Goal: Check status

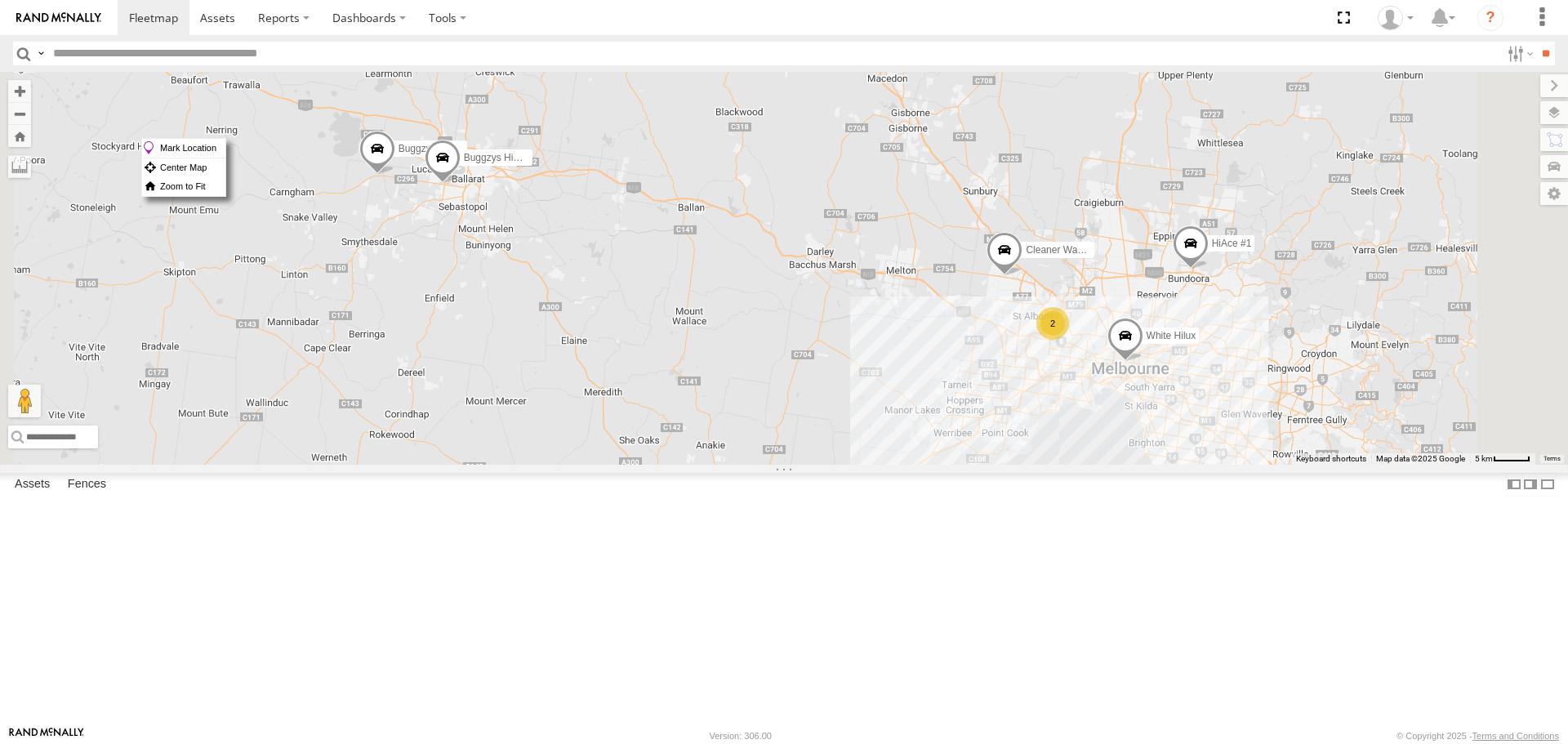
drag, startPoint x: 0, startPoint y: 0, endPoint x: 995, endPoint y: 312, distance: 1042.8
click at [995, 312] on div "Buggzys HiAce #1 Buggzys HiAce #2 HiAce #1 2 Cleaner Wagon #1 White Hilux" at bounding box center [784, 268] width 1568 height 392
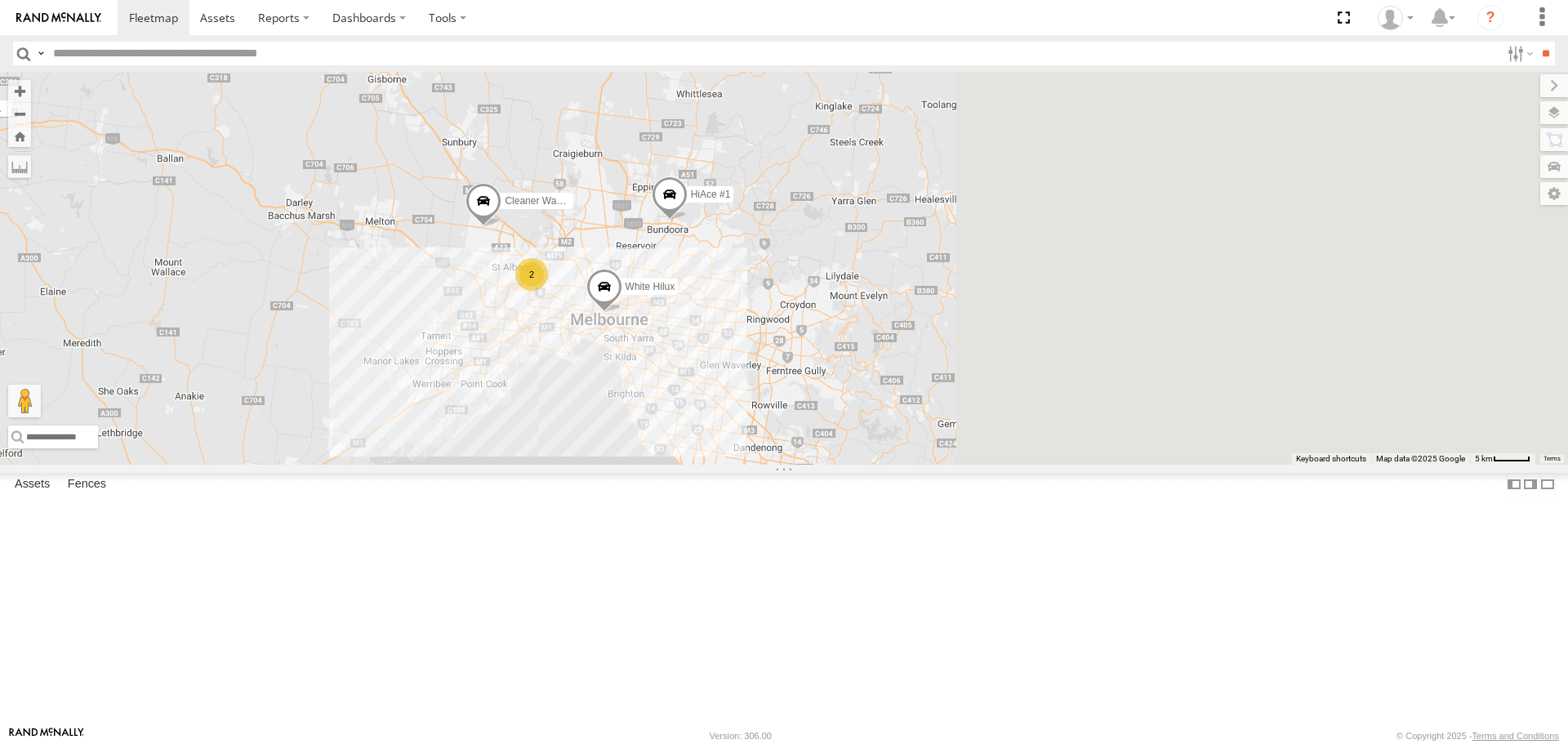
drag, startPoint x: 1136, startPoint y: 433, endPoint x: 573, endPoint y: 381, distance: 565.4
click at [567, 376] on div "Buggzys HiAce #1 Buggzys HiAce #2 HiAce #1 2 Cleaner Wagon #1 White Hilux" at bounding box center [784, 268] width 1568 height 392
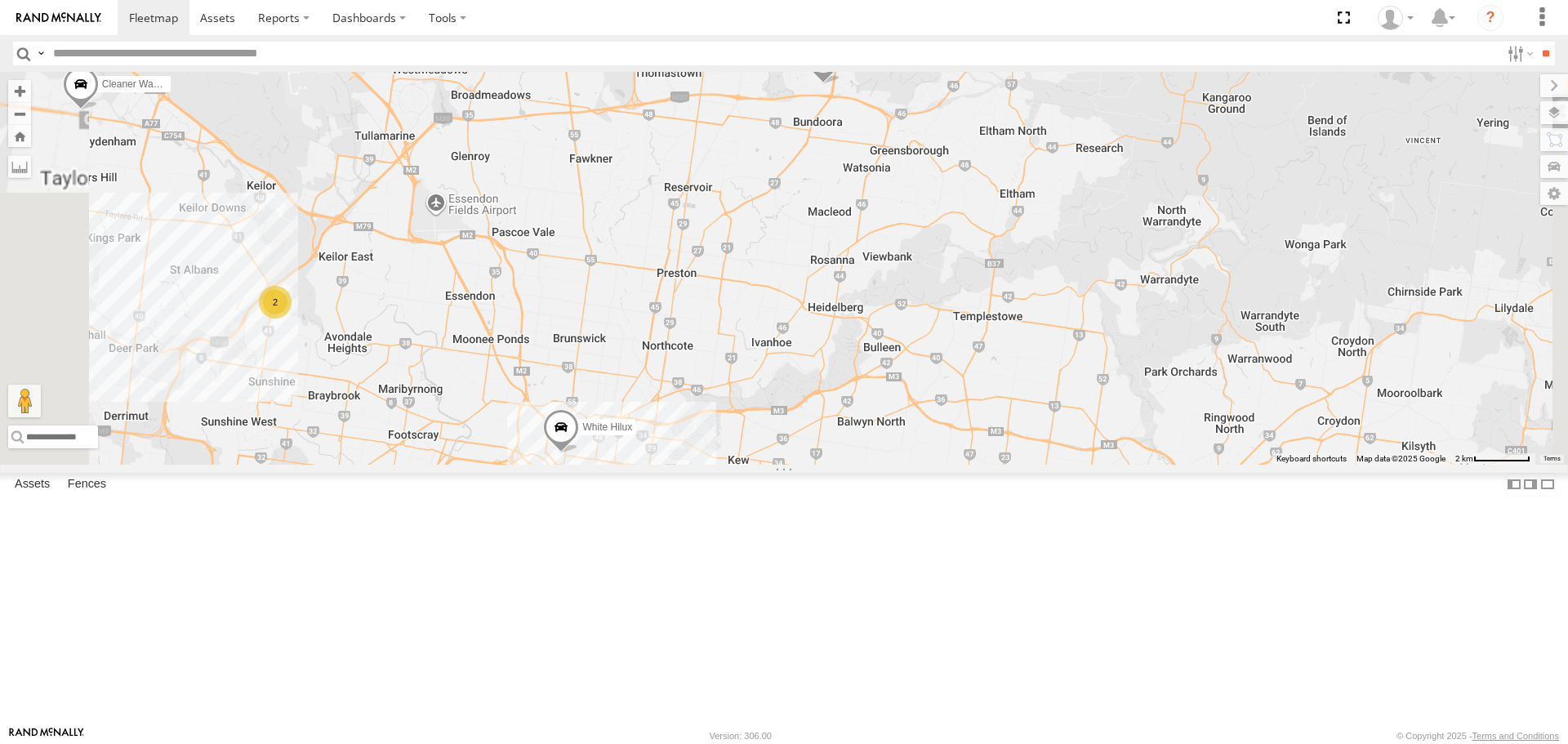
drag, startPoint x: 642, startPoint y: 303, endPoint x: 713, endPoint y: 493, distance: 202.8
click at [713, 464] on div "Buggzys HiAce #1 Buggzys HiAce #2 HiAce #1 Cleaner Wagon #1 White Hilux 2" at bounding box center [784, 268] width 1568 height 392
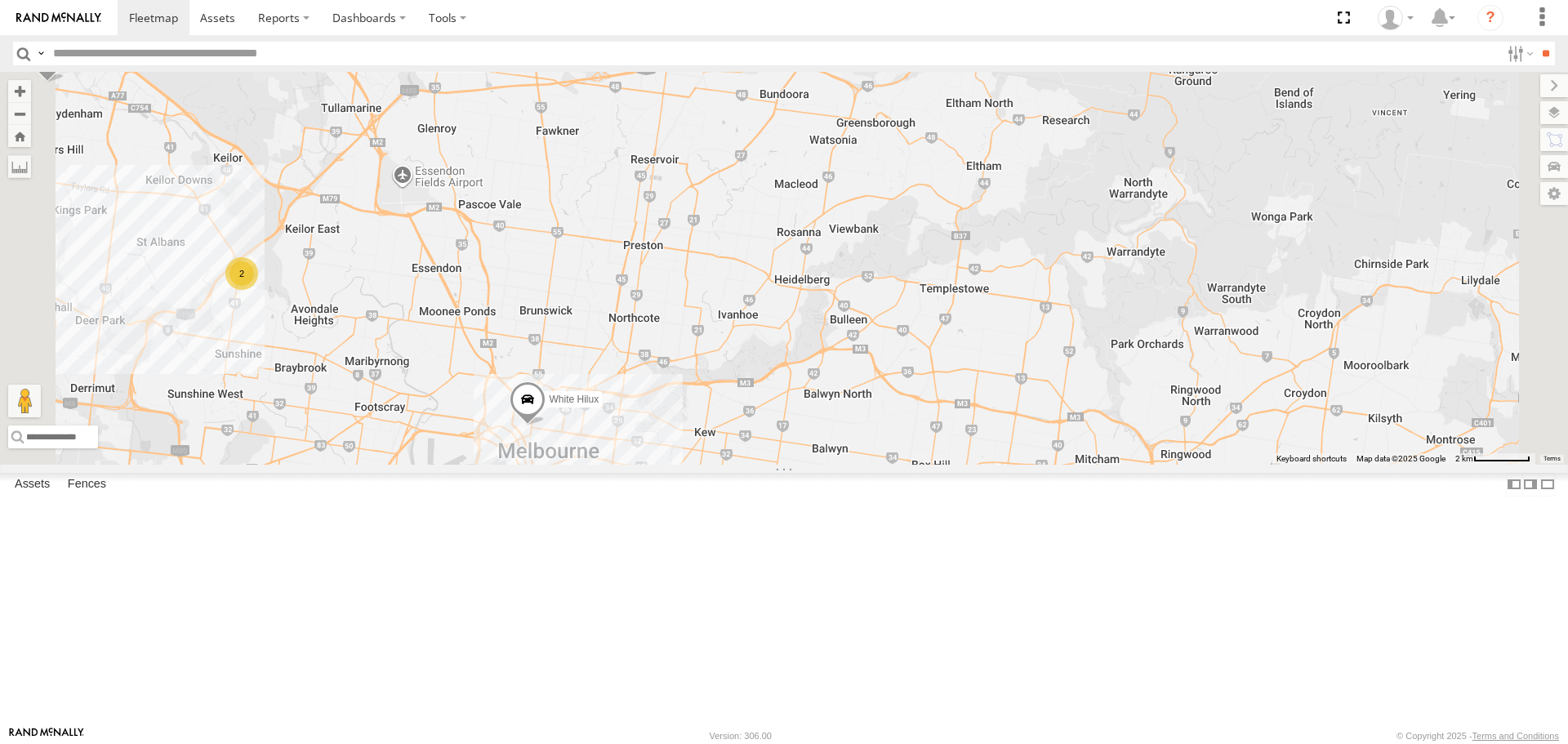
drag, startPoint x: 1105, startPoint y: 558, endPoint x: 943, endPoint y: 467, distance: 185.8
click at [943, 464] on div "Buggzys HiAce #1 Buggzys HiAce #2 HiAce #1 Cleaner Wagon #1 White Hilux 2" at bounding box center [784, 268] width 1568 height 392
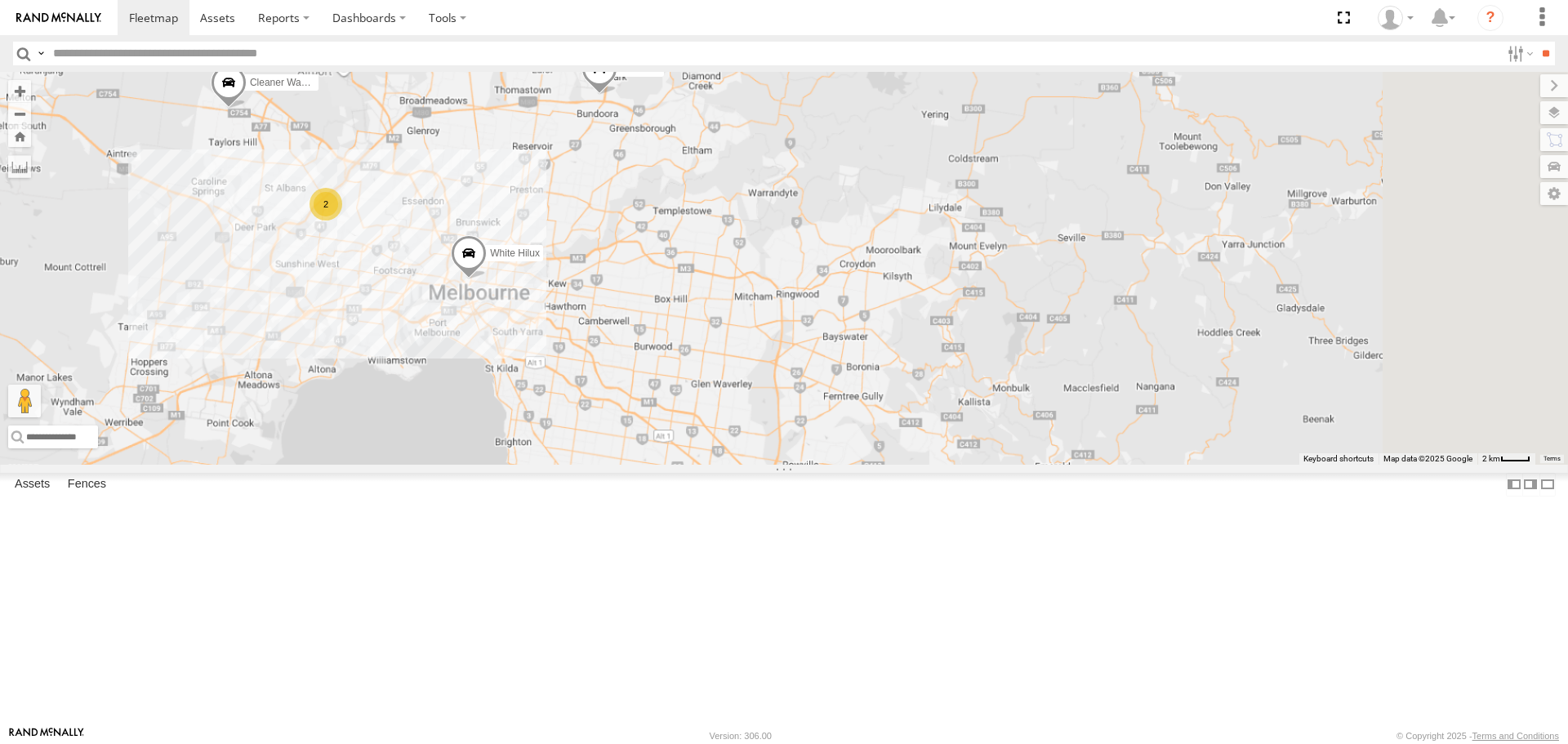
drag, startPoint x: 964, startPoint y: 499, endPoint x: 874, endPoint y: 437, distance: 109.3
click at [874, 437] on div "Buggzys HiAce #1 Buggzys HiAce #2 HiAce #1 Cleaner Wagon #1 White Hilux 2" at bounding box center [784, 268] width 1568 height 392
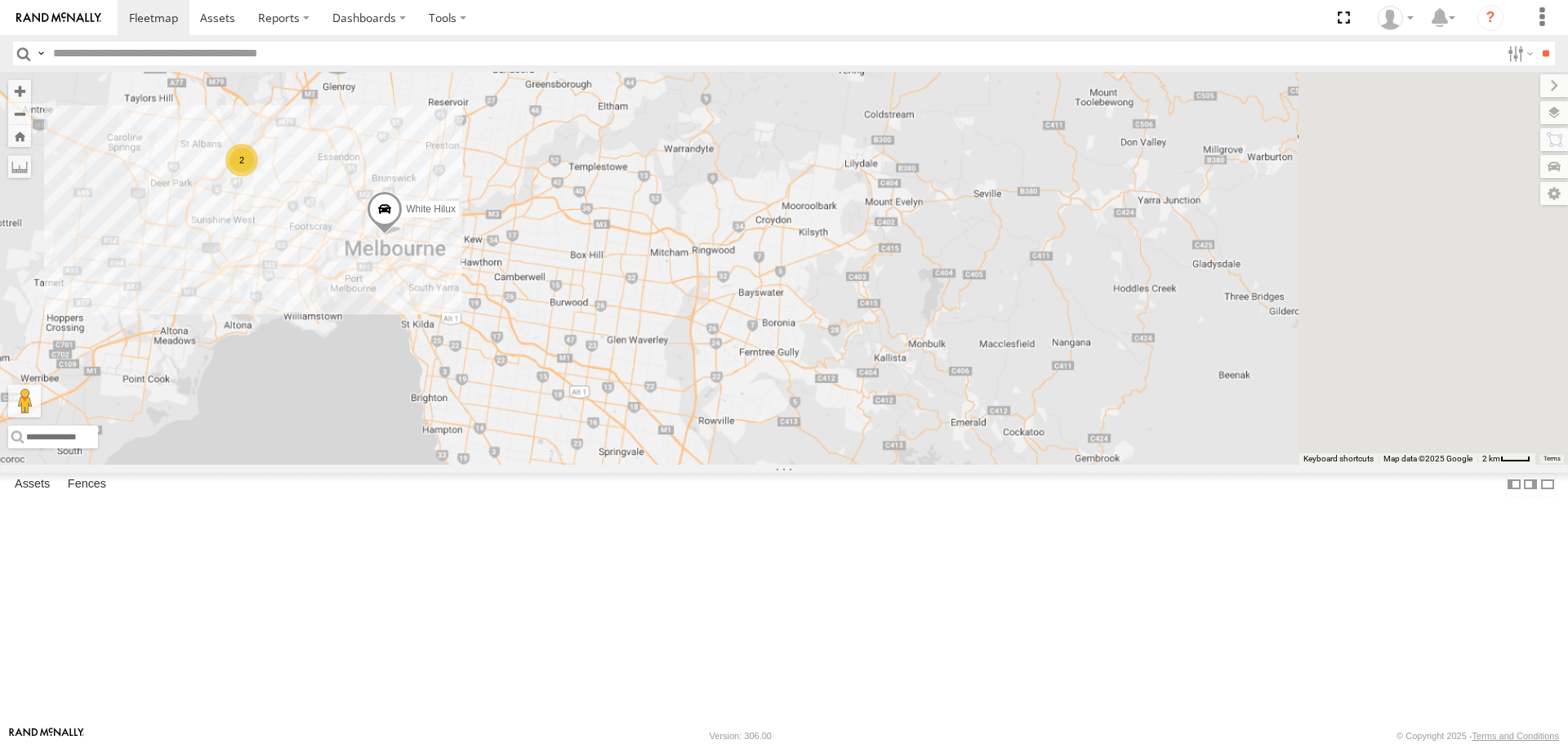
drag, startPoint x: 876, startPoint y: 444, endPoint x: 758, endPoint y: 383, distance: 132.8
click at [758, 383] on div "Buggzys HiAce #1 Buggzys HiAce #2 HiAce #1 Cleaner Wagon #1 White Hilux 2" at bounding box center [784, 268] width 1568 height 392
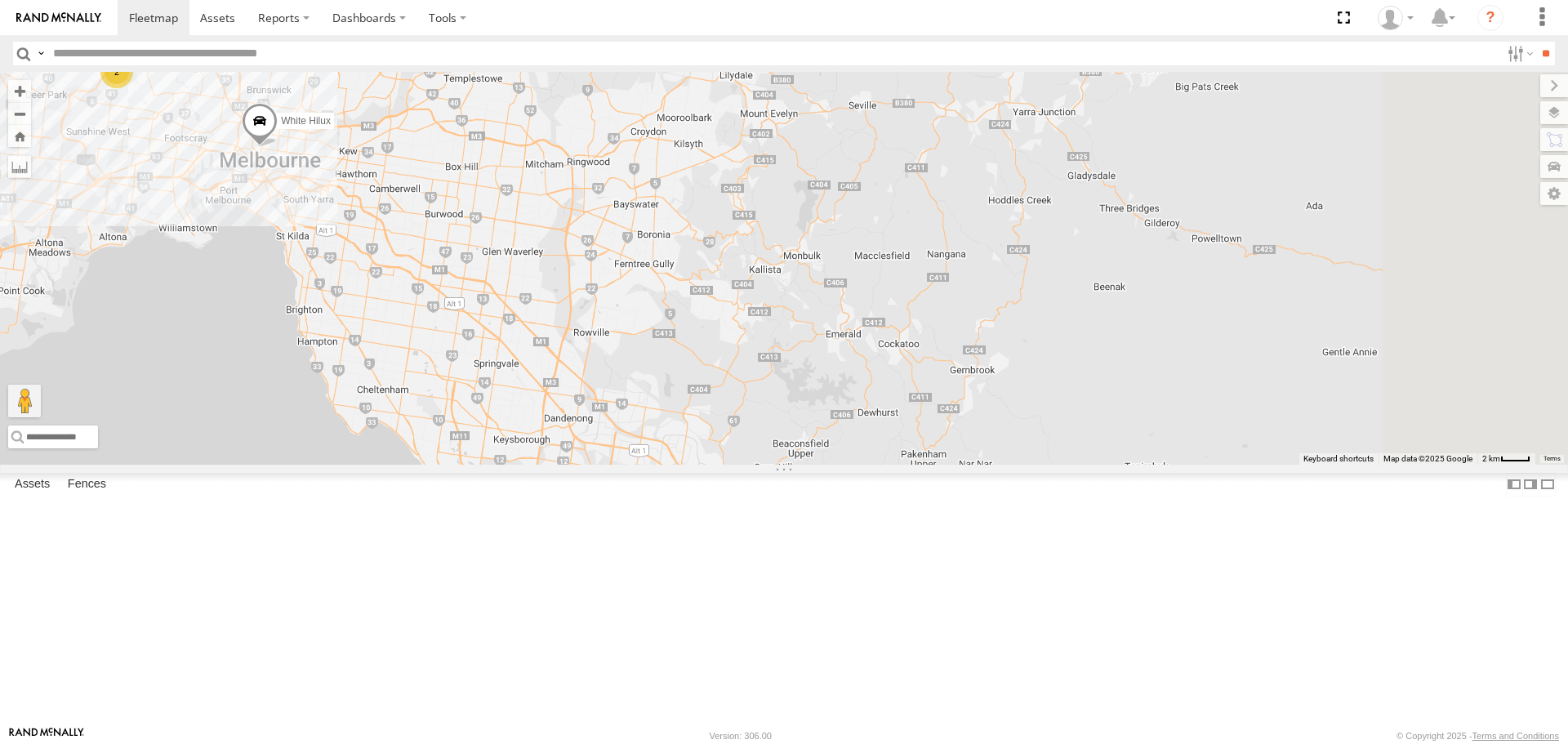
drag, startPoint x: 768, startPoint y: 392, endPoint x: 662, endPoint y: 305, distance: 137.1
click at [662, 305] on div "Buggzys HiAce #1 Buggzys HiAce #2 HiAce #1 Cleaner Wagon #1 White Hilux 2" at bounding box center [784, 268] width 1568 height 392
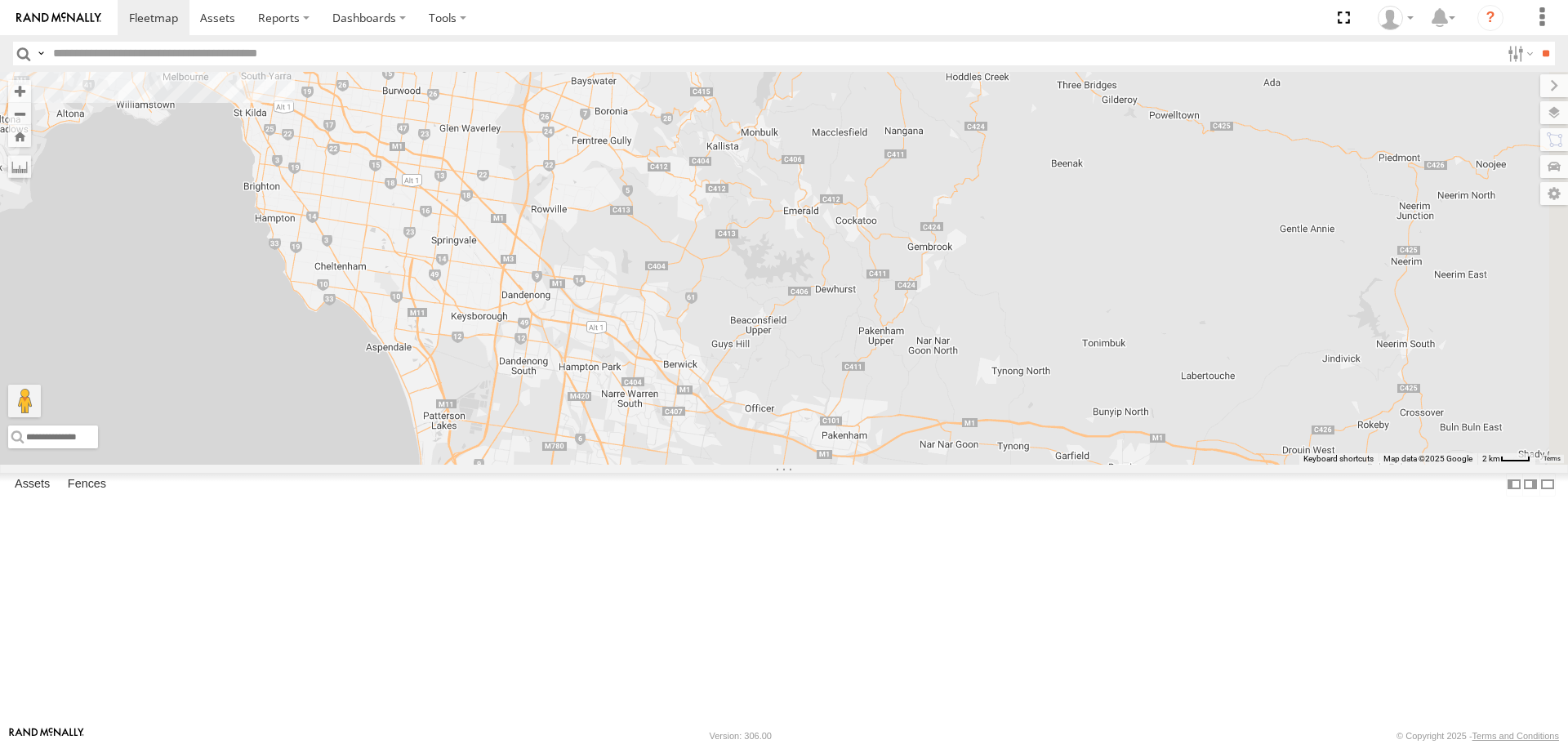
drag, startPoint x: 772, startPoint y: 494, endPoint x: 752, endPoint y: 412, distance: 84.4
click at [752, 412] on div "Buggzys HiAce #1 Buggzys HiAce #2 HiAce #1 Cleaner Wagon #1 White Hilux 2" at bounding box center [784, 268] width 1568 height 392
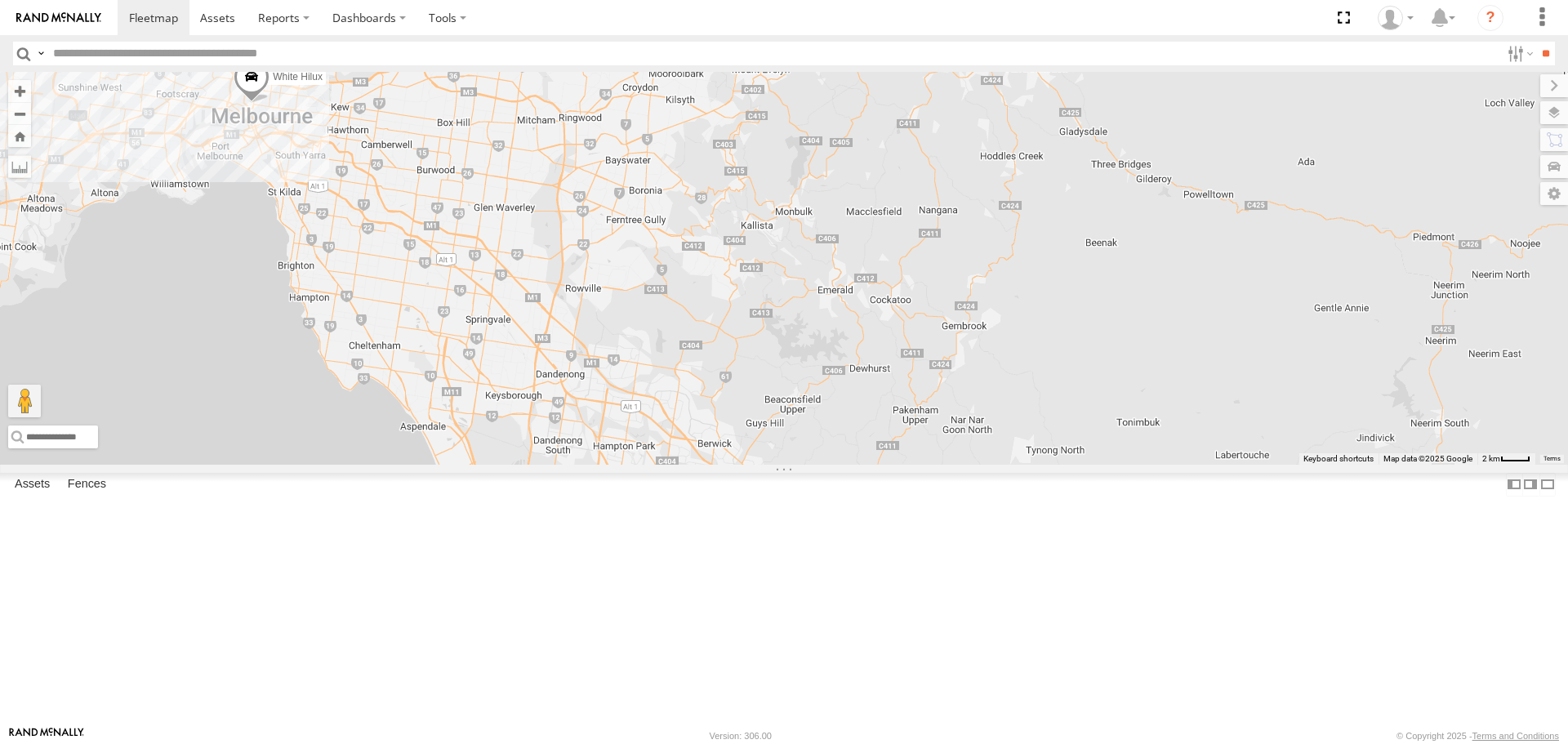
drag, startPoint x: 670, startPoint y: 292, endPoint x: 764, endPoint y: 488, distance: 217.4
click at [764, 464] on div "Buggzys HiAce #1 Buggzys HiAce #2 HiAce #1 Cleaner Wagon #1 White Hilux 2" at bounding box center [784, 268] width 1568 height 392
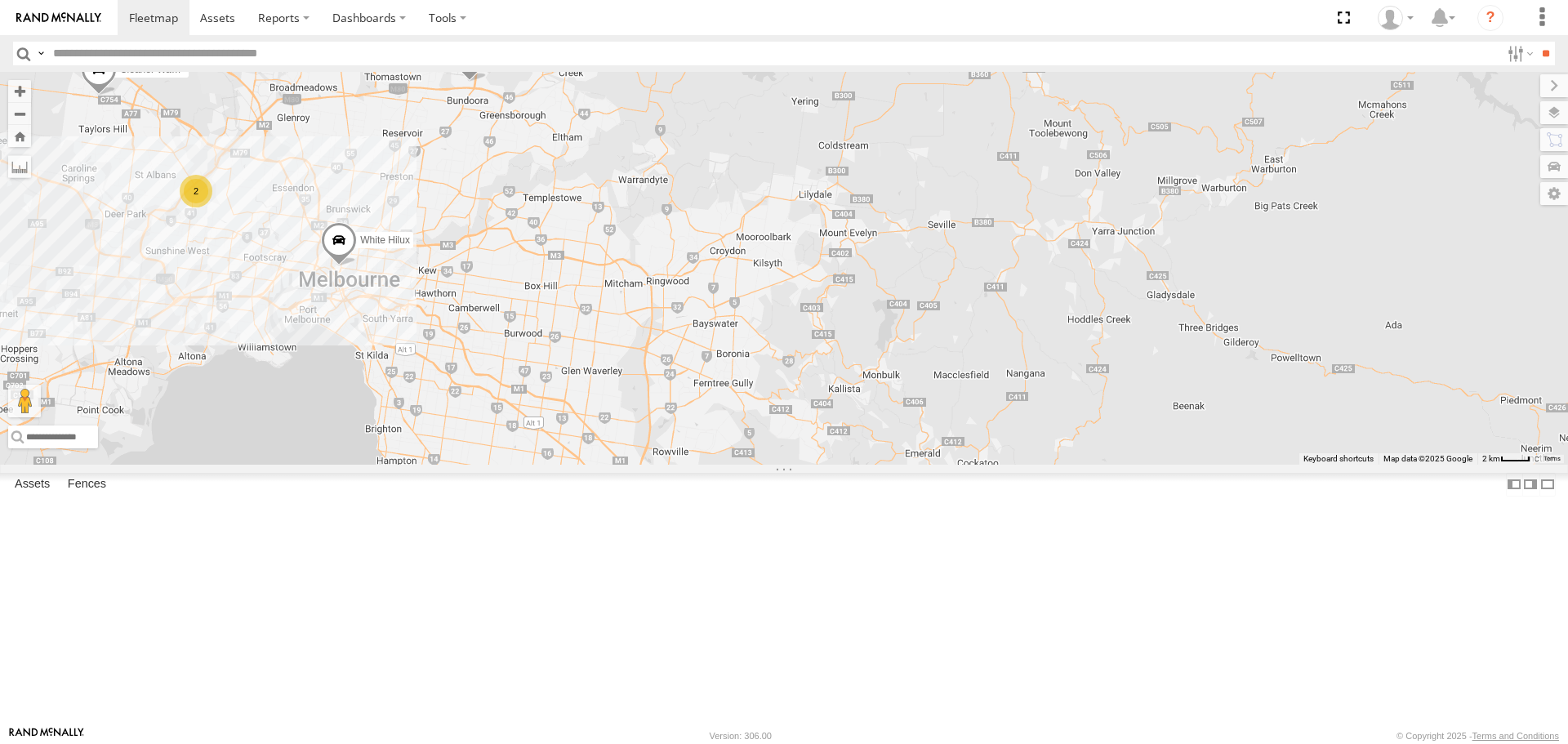
drag, startPoint x: 671, startPoint y: 312, endPoint x: 702, endPoint y: 414, distance: 106.6
click at [702, 414] on div "Buggzys HiAce #1 Buggzys HiAce #2 HiAce #1 Cleaner Wagon #1 White Hilux 2" at bounding box center [784, 268] width 1568 height 392
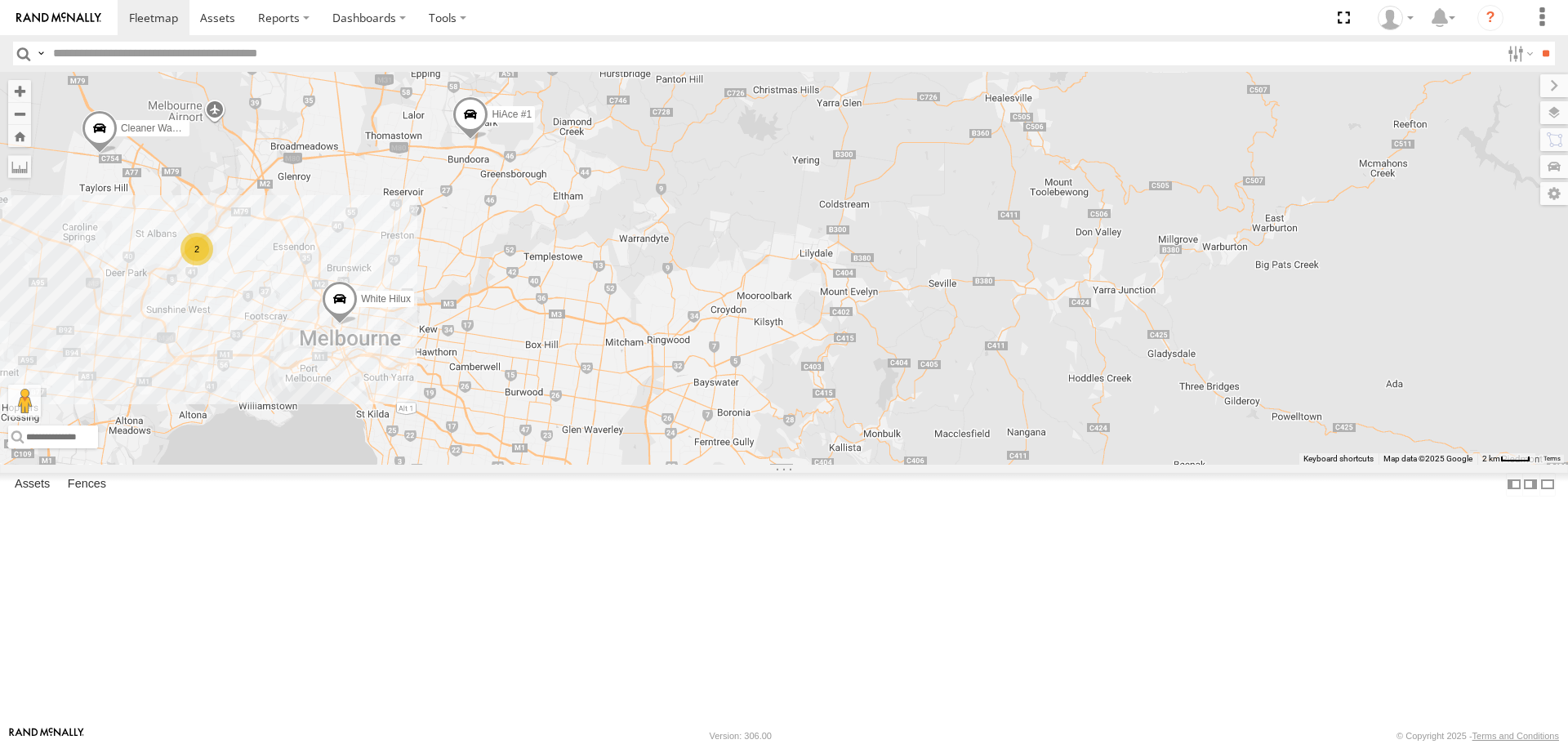
drag, startPoint x: 747, startPoint y: 525, endPoint x: 695, endPoint y: 426, distance: 111.8
click at [695, 426] on div "Buggzys HiAce #1 Buggzys HiAce #2 HiAce #1 Cleaner Wagon #1 White Hilux 2" at bounding box center [784, 268] width 1568 height 392
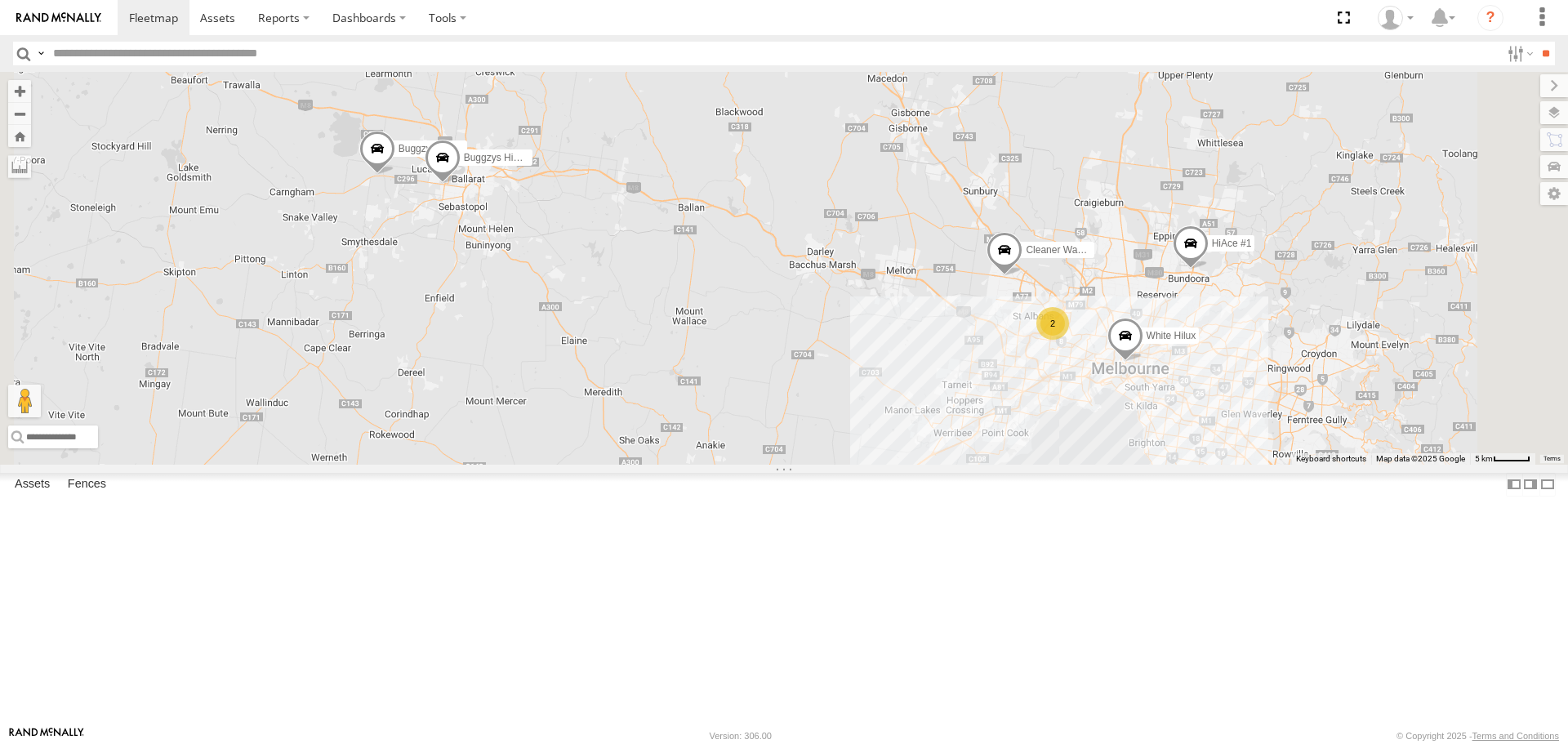
drag, startPoint x: 1337, startPoint y: 509, endPoint x: 1196, endPoint y: 505, distance: 141.1
click at [1196, 464] on div "Buggzys HiAce #1 Buggzys HiAce #2 HiAce #1 2 Cleaner Wagon #1 White Hilux" at bounding box center [784, 268] width 1568 height 392
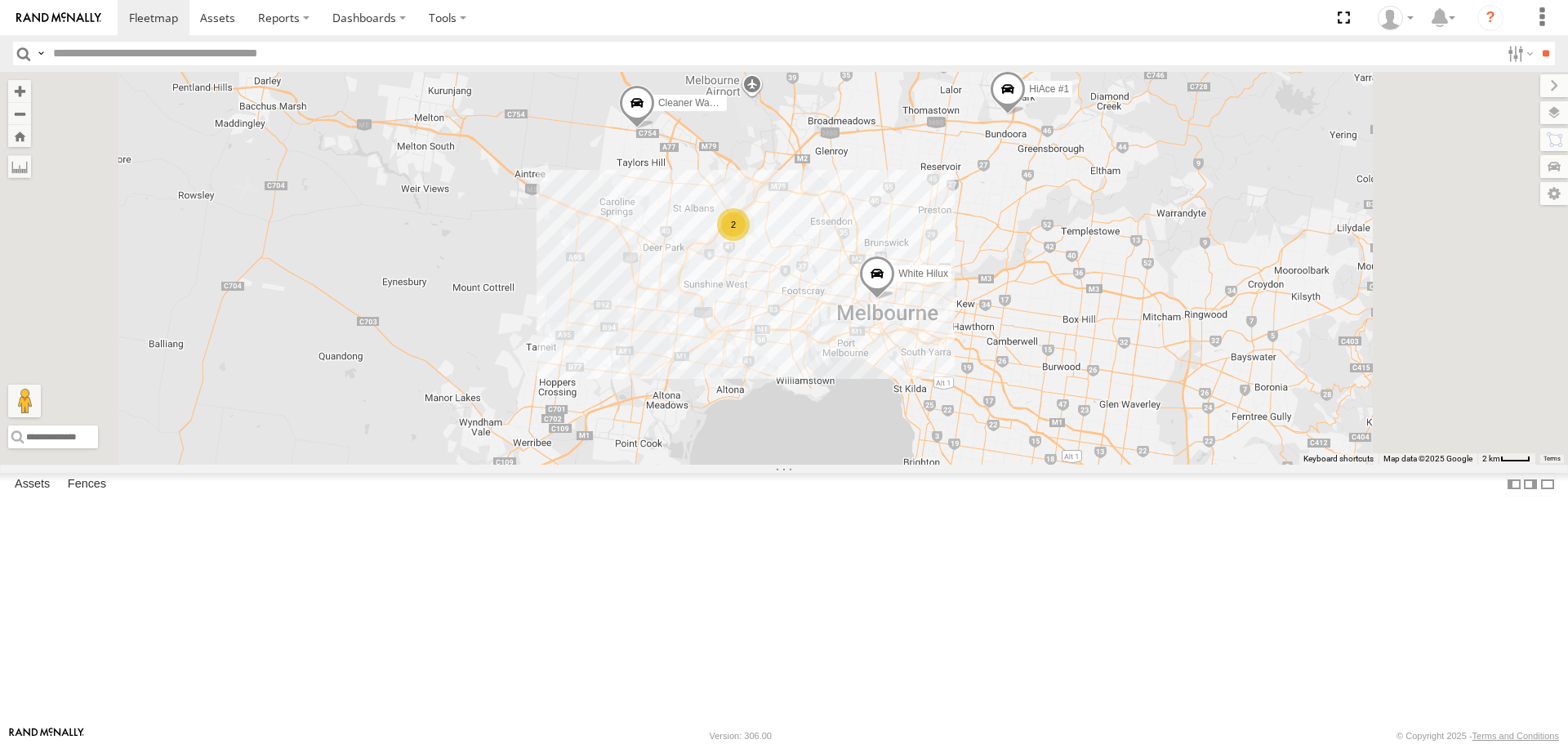
drag, startPoint x: 1192, startPoint y: 371, endPoint x: 1074, endPoint y: 329, distance: 125.3
click at [1074, 329] on div "Buggzys HiAce #1 Buggzys HiAce #2 HiAce #1 Cleaner Wagon #1 White Hilux 2" at bounding box center [784, 268] width 1568 height 392
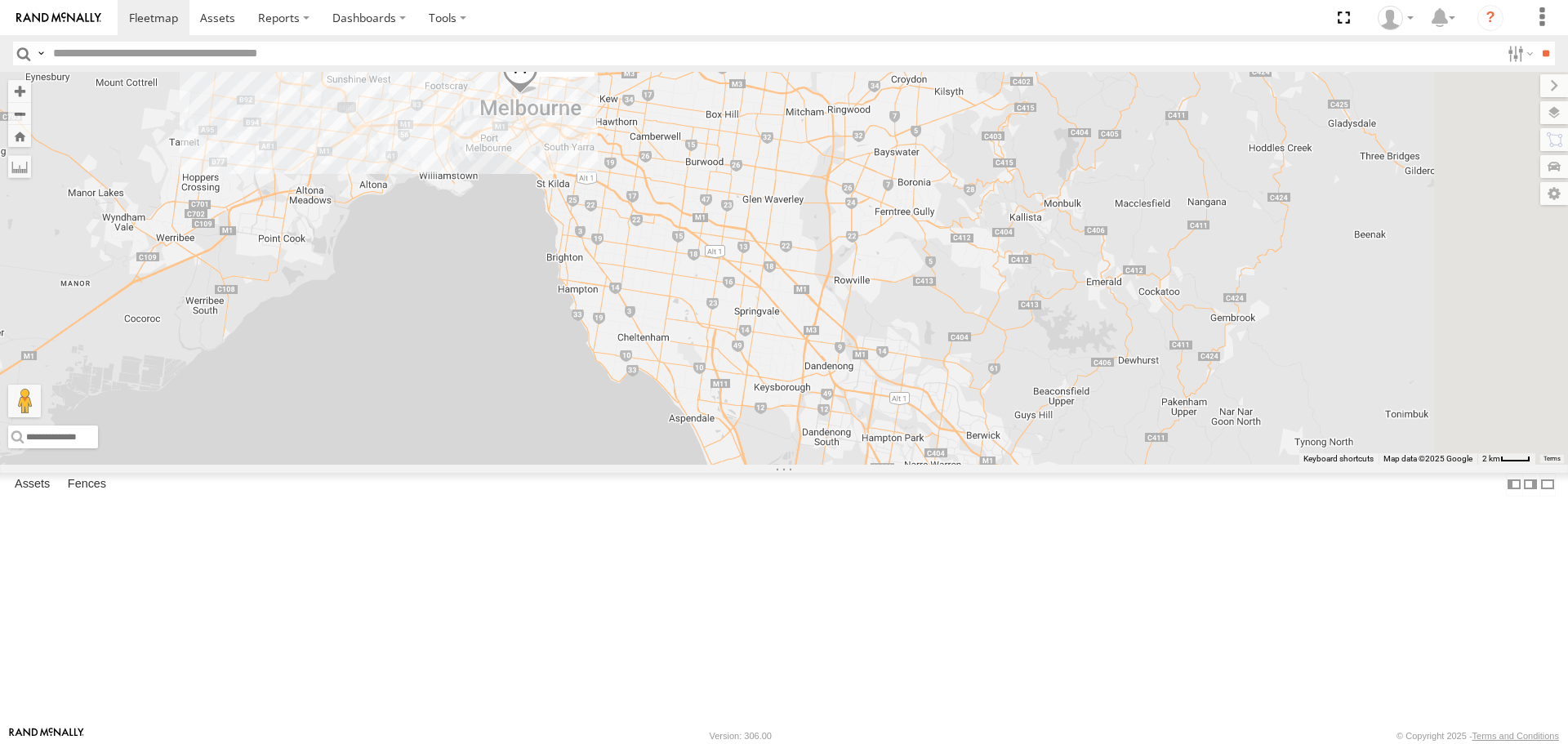
drag, startPoint x: 1144, startPoint y: 434, endPoint x: 921, endPoint y: 276, distance: 273.3
click at [921, 276] on div "Buggzys HiAce #1 Buggzys HiAce #2 HiAce #1 Cleaner Wagon #1 White Hilux 2" at bounding box center [784, 268] width 1568 height 392
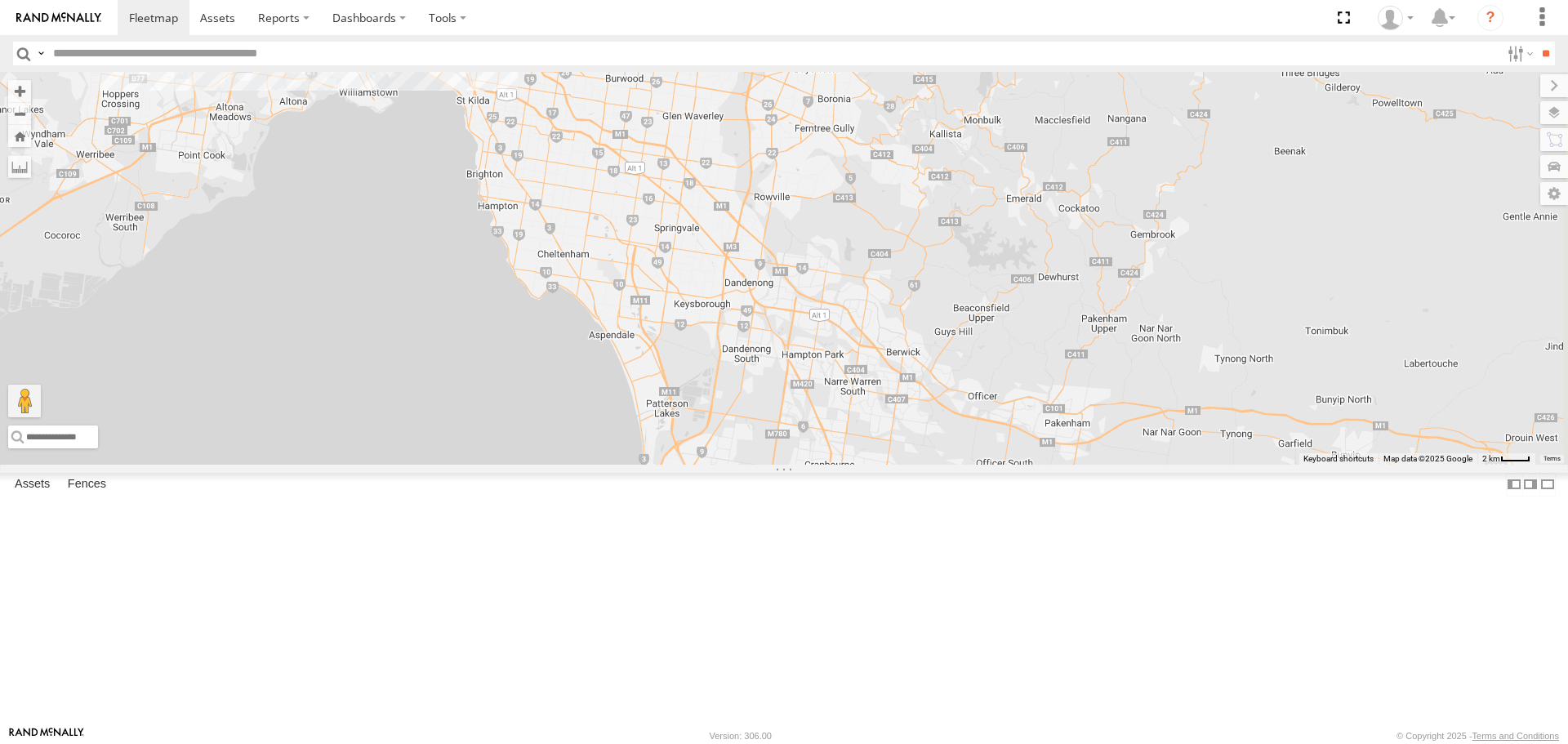
drag, startPoint x: 1151, startPoint y: 621, endPoint x: 1073, endPoint y: 538, distance: 113.9
click at [1073, 464] on div "Buggzys HiAce #1 Buggzys HiAce #2 HiAce #1 Cleaner Wagon #1 White Hilux 2" at bounding box center [784, 268] width 1568 height 392
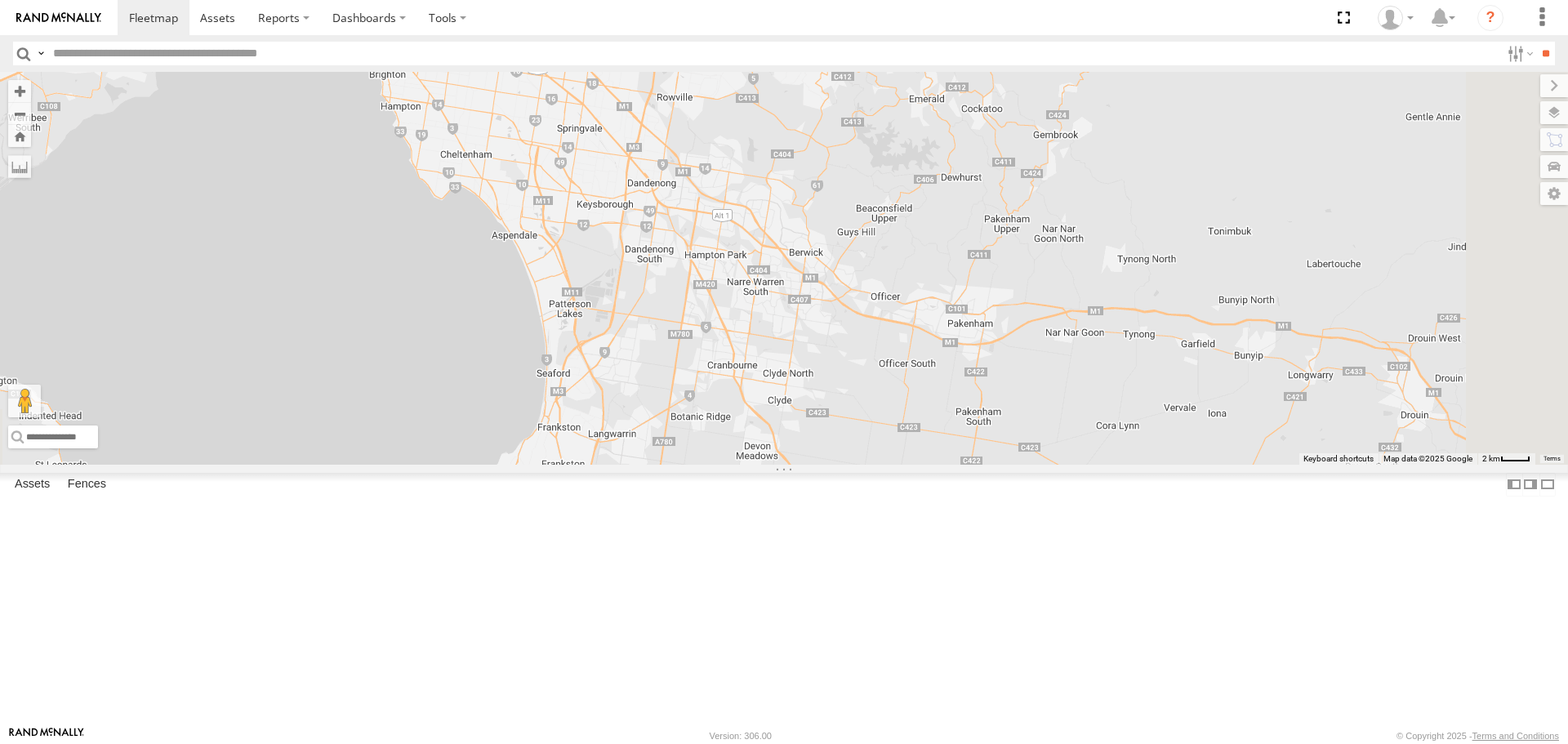
drag, startPoint x: 1044, startPoint y: 508, endPoint x: 931, endPoint y: 395, distance: 159.8
click at [931, 395] on div "Buggzys HiAce #1 Buggzys HiAce #2 HiAce #1 Cleaner Wagon #1 White Hilux 2" at bounding box center [784, 268] width 1568 height 392
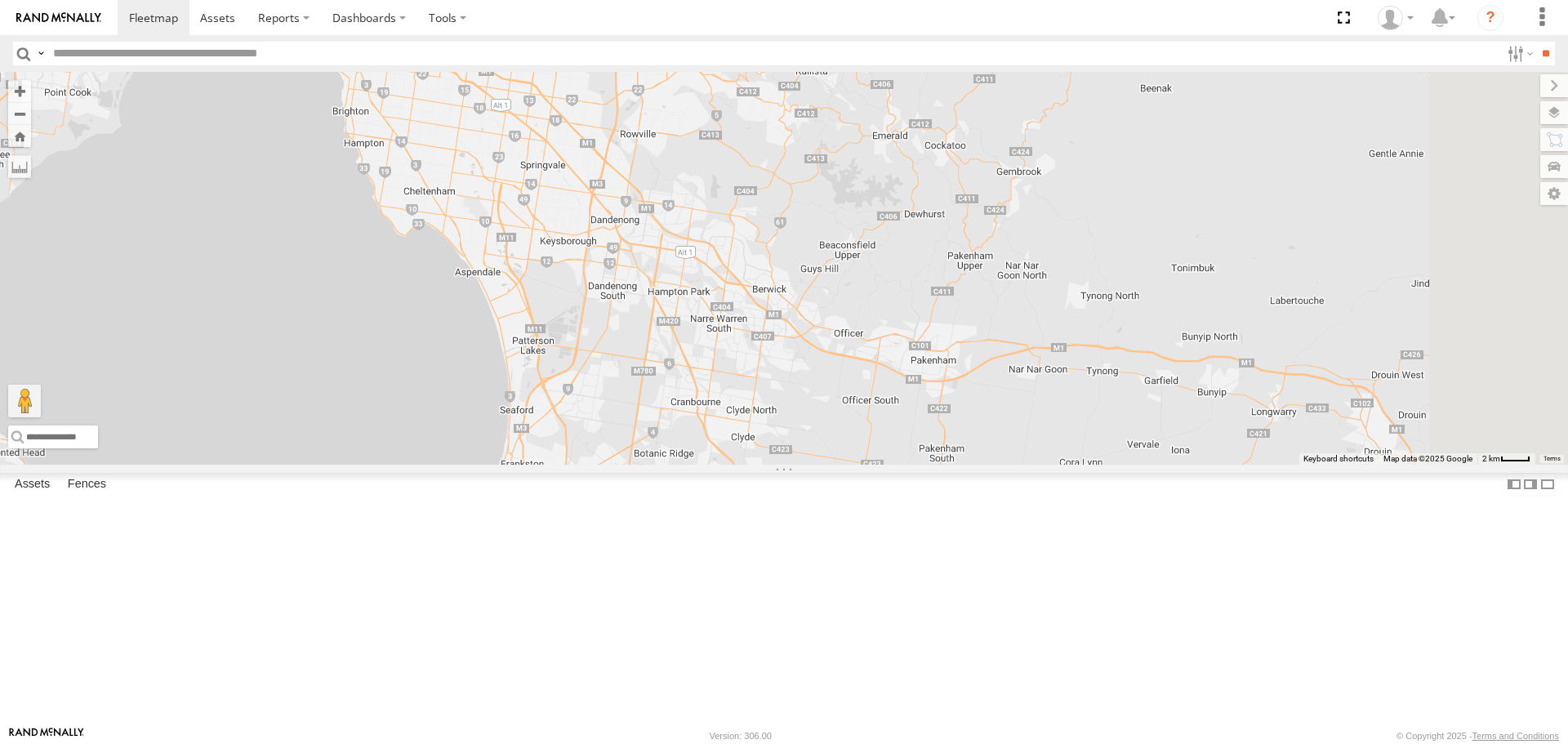
drag, startPoint x: 943, startPoint y: 393, endPoint x: 951, endPoint y: 472, distance: 79.4
click at [951, 464] on div "Buggzys HiAce #1 Buggzys HiAce #2 HiAce #1 Cleaner Wagon #1 White Hilux 2" at bounding box center [784, 268] width 1568 height 392
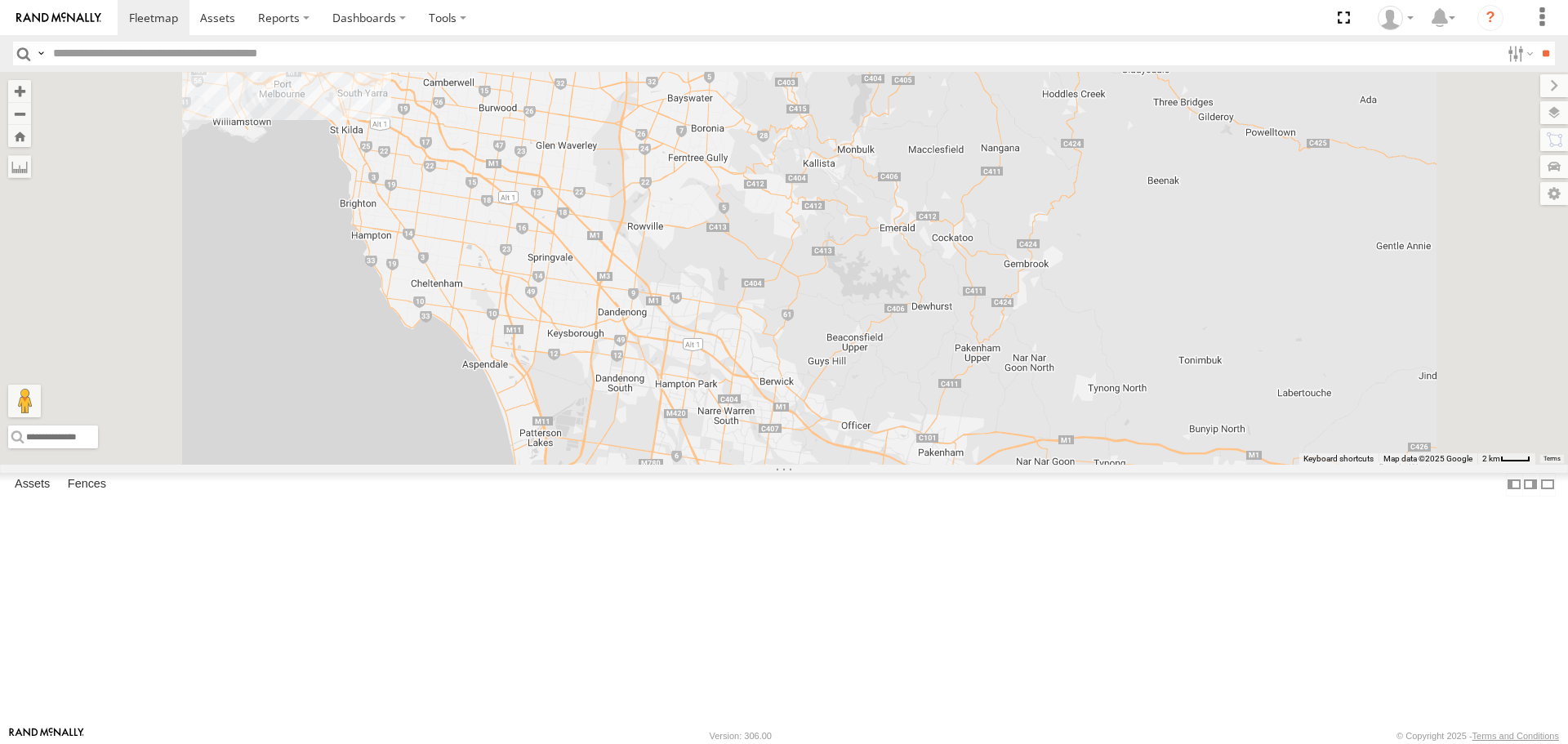
drag, startPoint x: 885, startPoint y: 318, endPoint x: 893, endPoint y: 469, distance: 151.2
click at [893, 464] on div "Buggzys HiAce #1 Buggzys HiAce #2 HiAce #1 Cleaner Wagon #1 White Hilux" at bounding box center [784, 268] width 1568 height 392
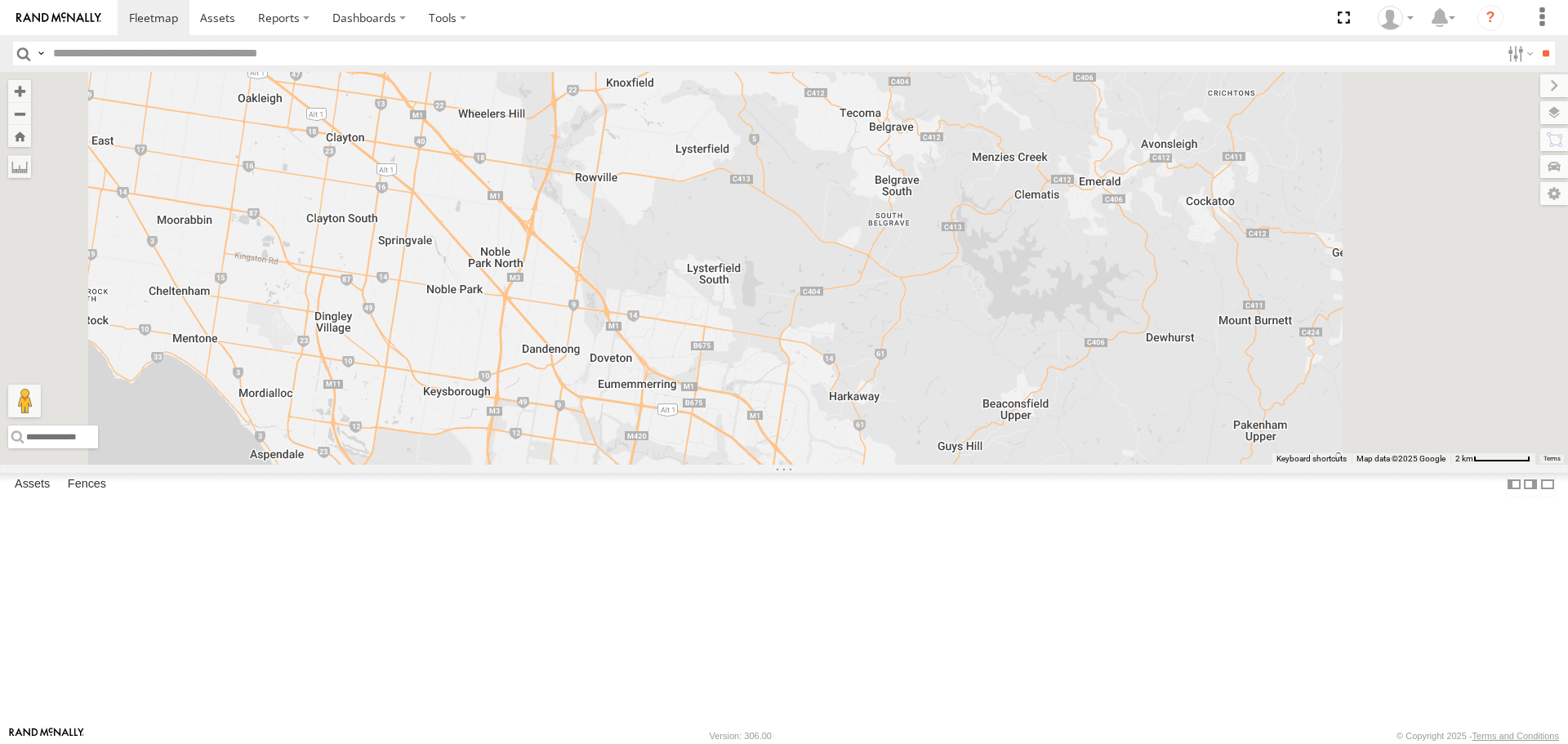
drag, startPoint x: 882, startPoint y: 529, endPoint x: 795, endPoint y: 342, distance: 206.2
click at [795, 342] on div "Buggzys HiAce #1 Buggzys HiAce #2 HiAce #1 Cleaner Wagon #1 White Hilux" at bounding box center [784, 268] width 1568 height 392
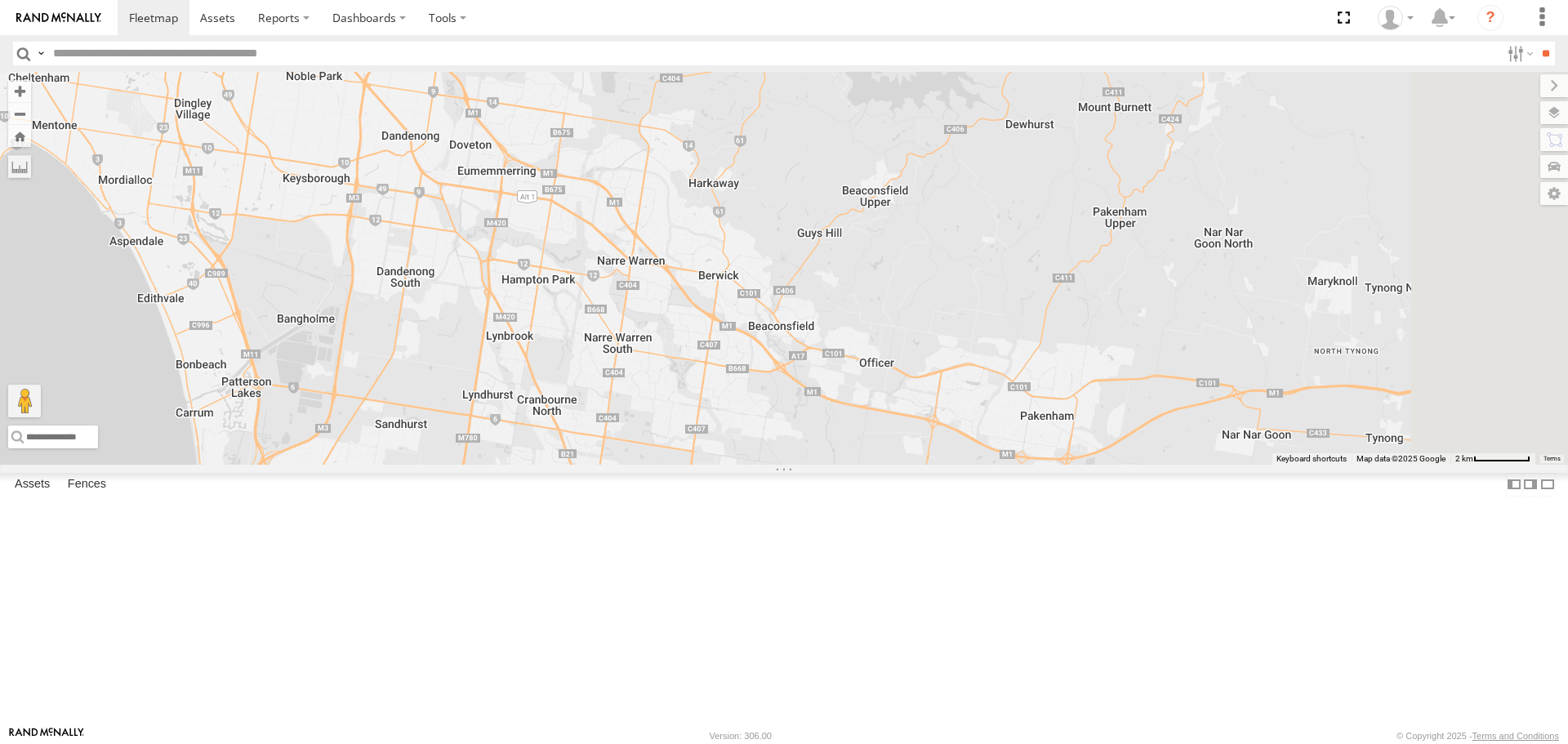
drag, startPoint x: 1208, startPoint y: 589, endPoint x: 1083, endPoint y: 427, distance: 204.6
click at [1083, 427] on div "Buggzys HiAce #1 Buggzys HiAce #2 HiAce #1 Cleaner Wagon #1 White Hilux" at bounding box center [784, 268] width 1568 height 392
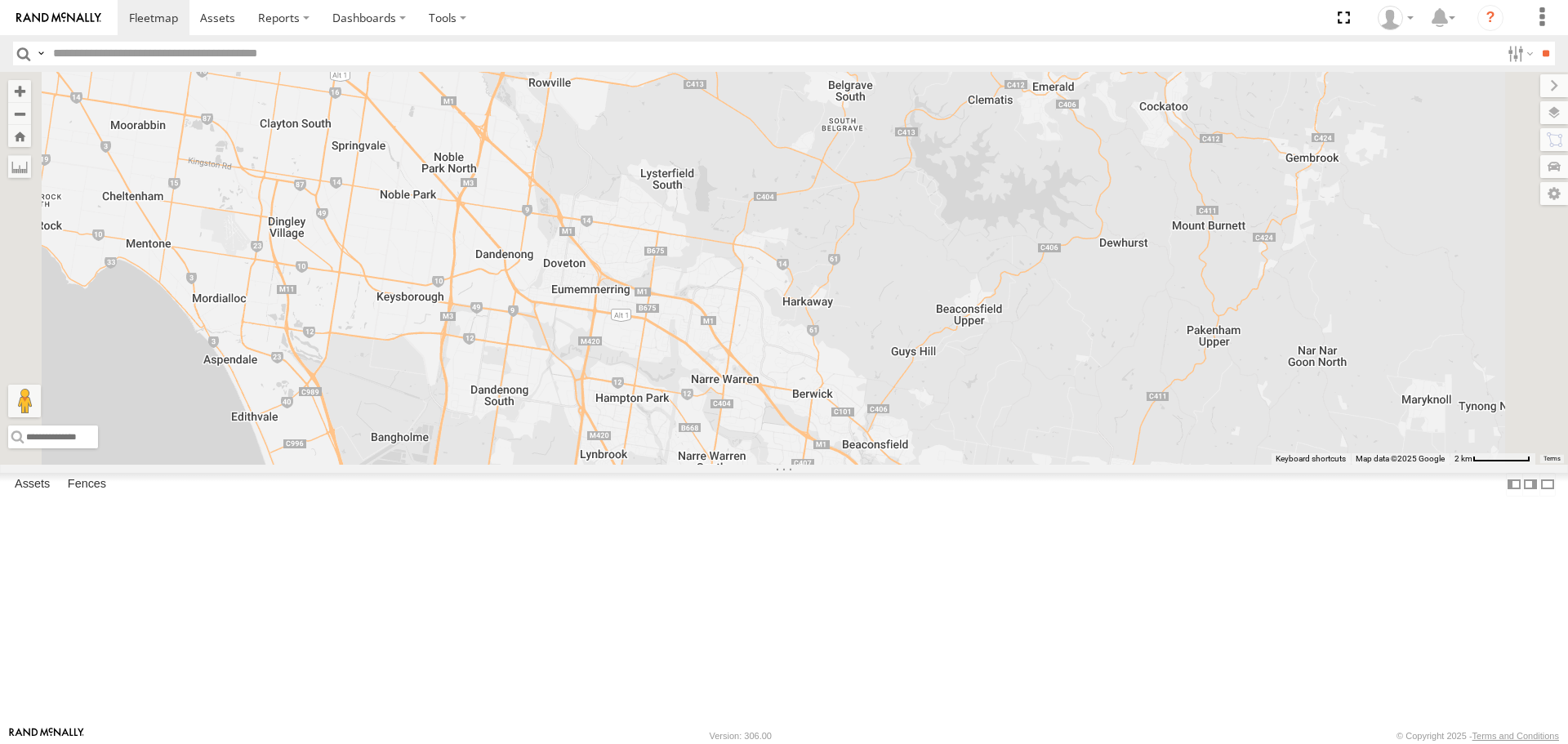
drag, startPoint x: 754, startPoint y: 471, endPoint x: 852, endPoint y: 593, distance: 156.5
click at [852, 464] on div "Buggzys HiAce #1 Buggzys HiAce #2 HiAce #1 Cleaner Wagon #1 White Hilux" at bounding box center [784, 268] width 1568 height 392
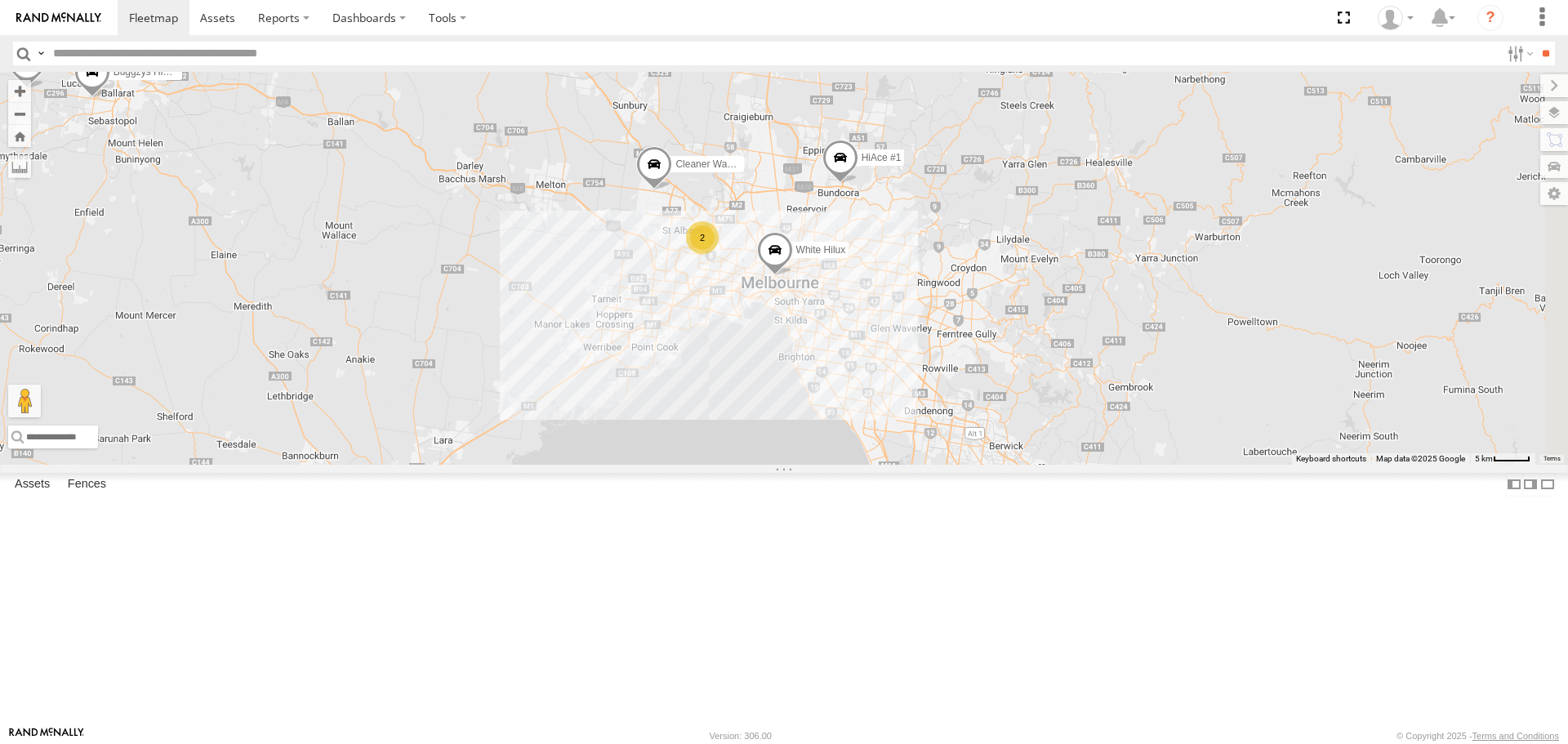
drag, startPoint x: 1118, startPoint y: 487, endPoint x: 866, endPoint y: 432, distance: 257.9
click at [863, 433] on div "HiAce #1 2 Cleaner Wagon #1 White Hilux Buggzys HiAce #1 Buggzys HiAce #2" at bounding box center [784, 268] width 1568 height 392
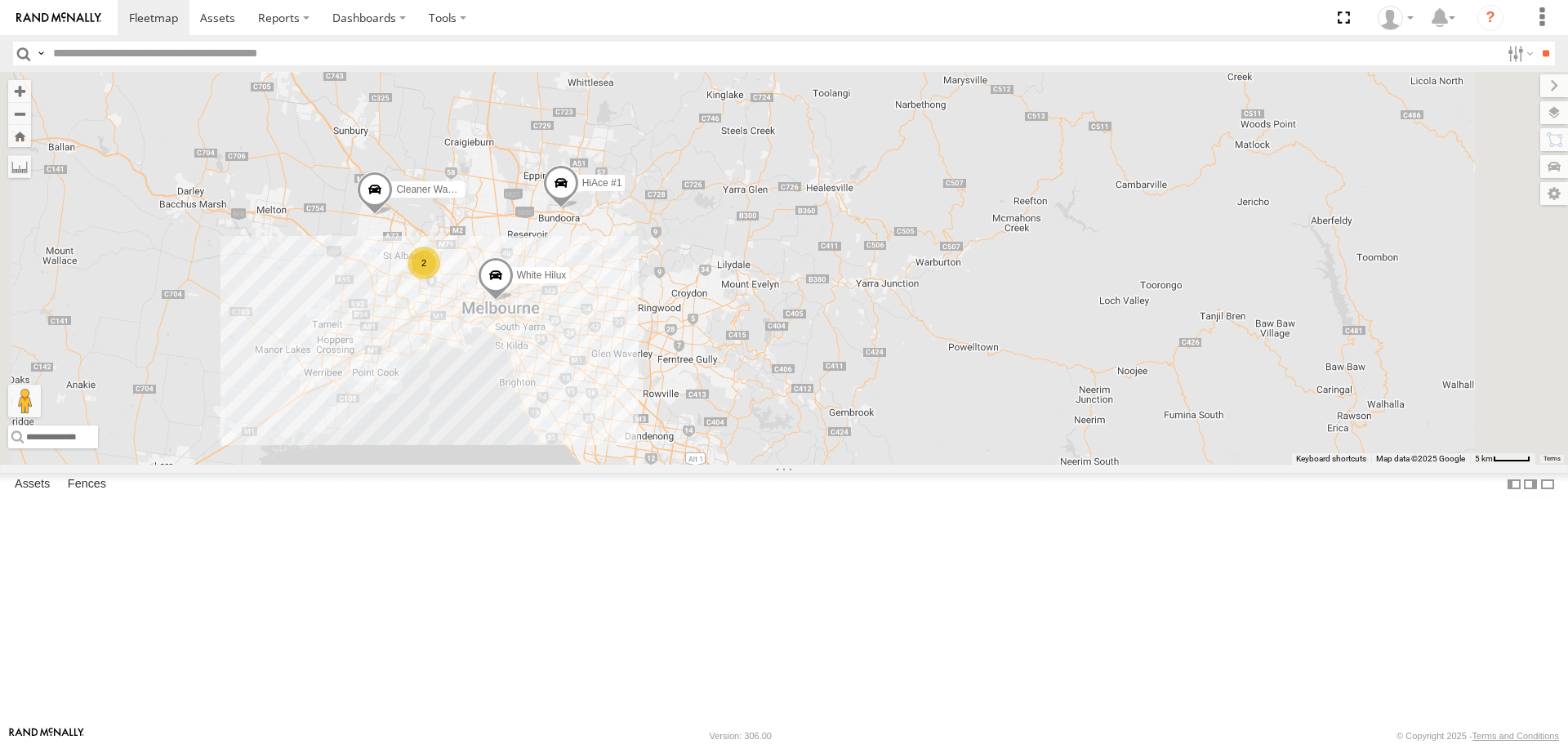
drag, startPoint x: 757, startPoint y: 532, endPoint x: 692, endPoint y: 418, distance: 131.2
click at [692, 418] on div "HiAce #1 Cleaner Wagon #1 White Hilux Buggzys HiAce #1 Buggzys HiAce #2 2" at bounding box center [784, 268] width 1568 height 392
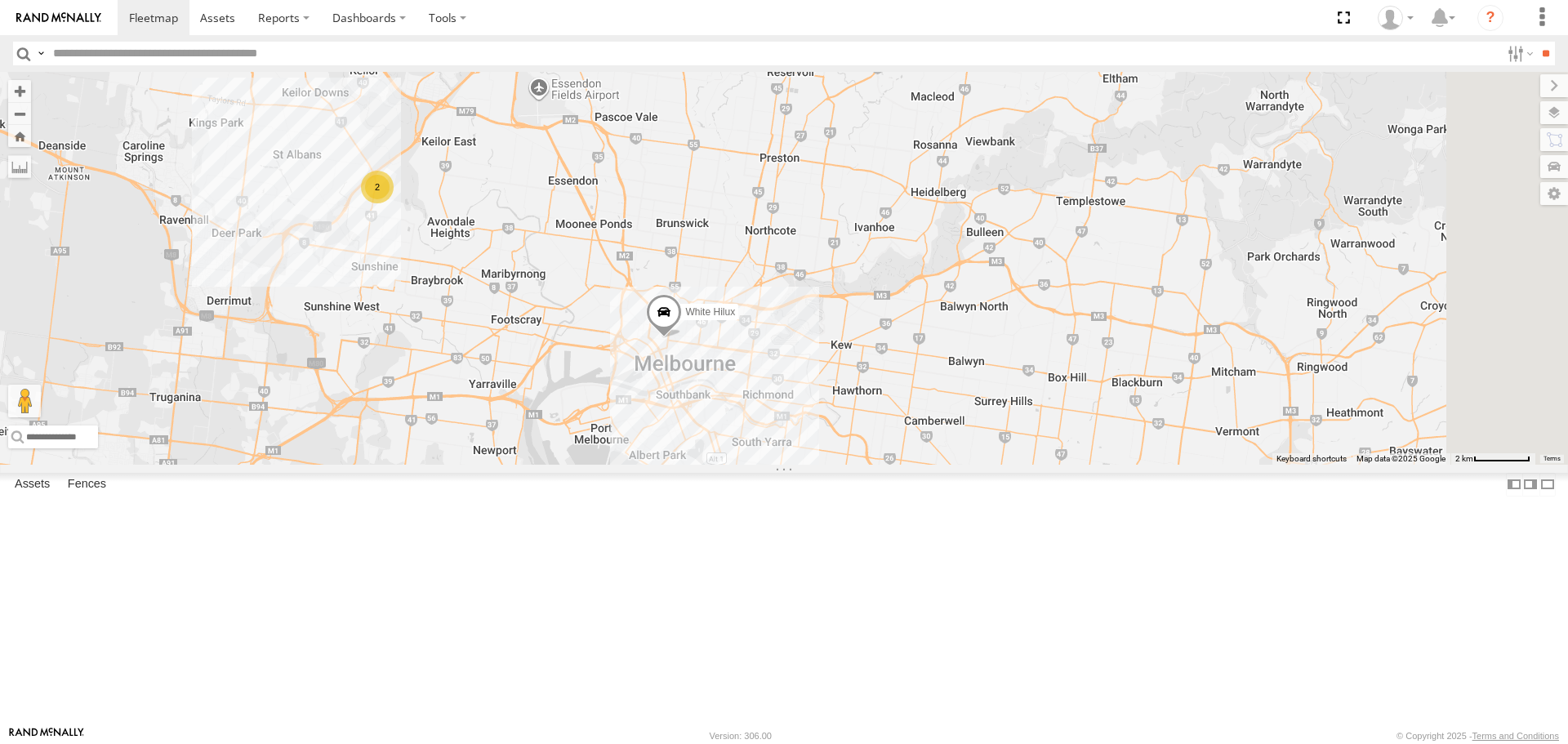
drag, startPoint x: 1255, startPoint y: 503, endPoint x: 714, endPoint y: 429, distance: 546.0
click at [715, 429] on div "Buggzys HiAce #1 Buggzys HiAce #2 HiAce #1 Cleaner Wagon #1 White Hilux 2" at bounding box center [784, 268] width 1568 height 392
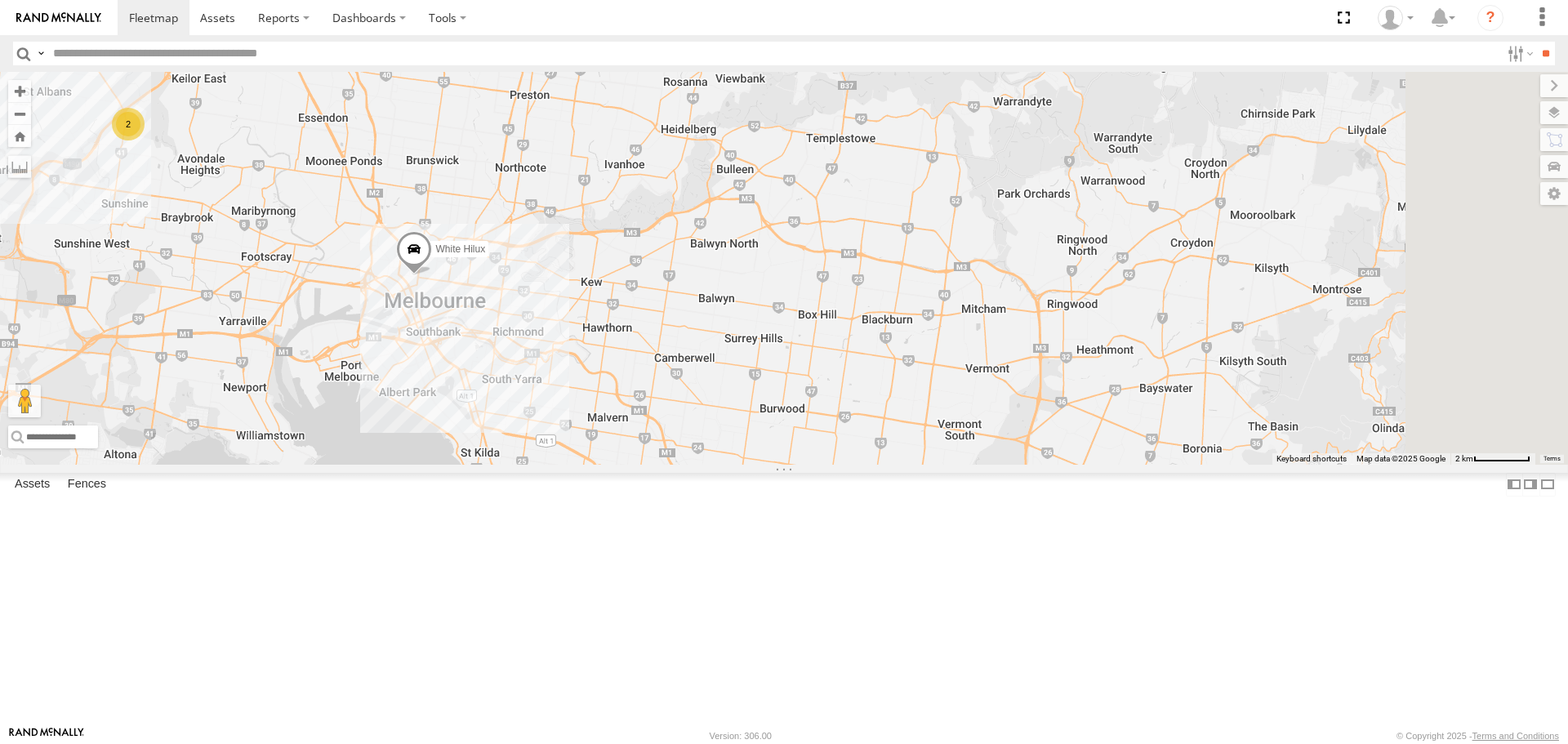
drag, startPoint x: 849, startPoint y: 422, endPoint x: 760, endPoint y: 418, distance: 89.1
click at [760, 418] on div "Buggzys HiAce #1 Buggzys HiAce #2 HiAce #1 Cleaner Wagon #1 White Hilux 2" at bounding box center [784, 268] width 1568 height 392
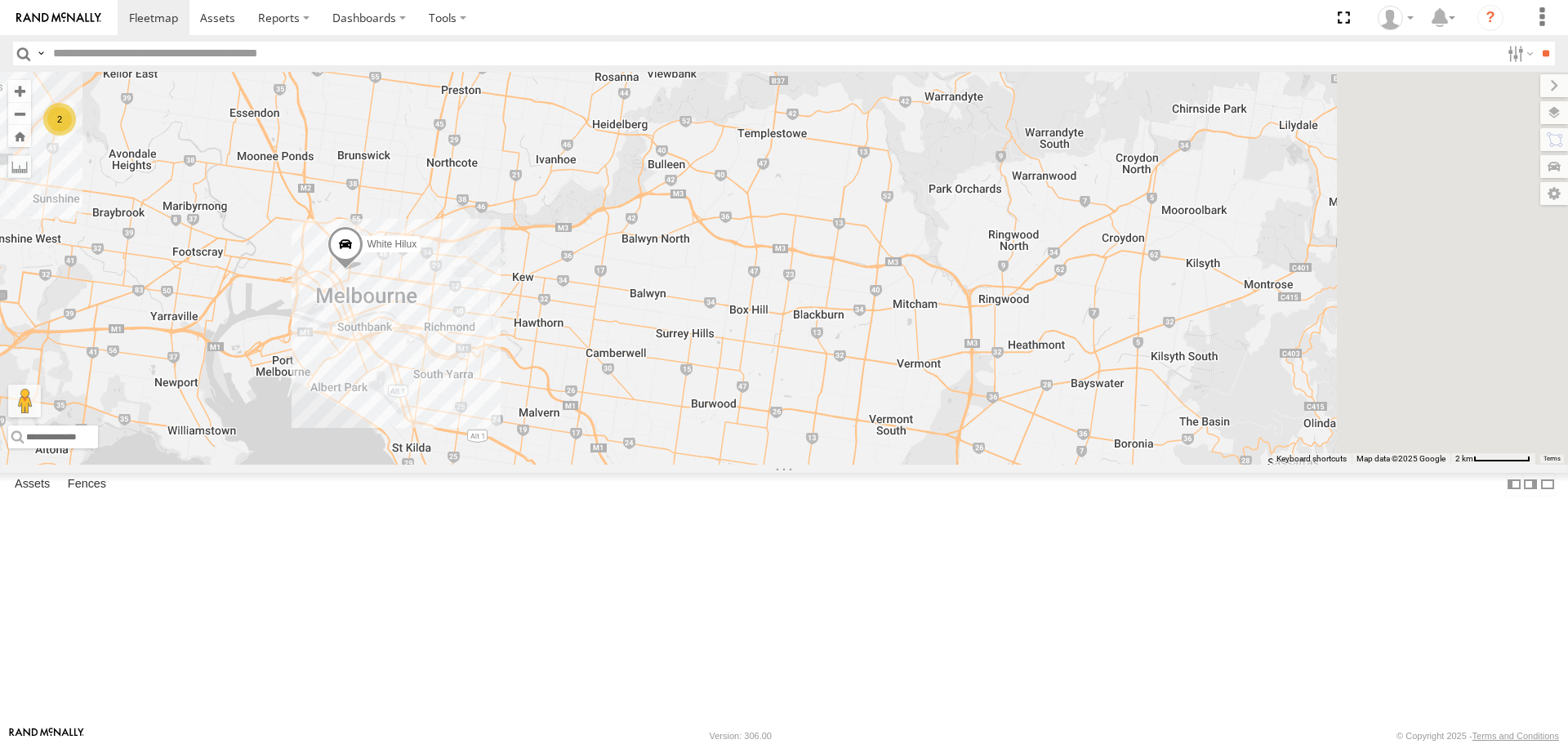
drag, startPoint x: 882, startPoint y: 435, endPoint x: 731, endPoint y: 419, distance: 151.8
click at [731, 419] on div "Buggzys HiAce #1 Buggzys HiAce #2 HiAce #1 Cleaner Wagon #1 White Hilux 2" at bounding box center [784, 268] width 1568 height 392
